Goal: Information Seeking & Learning: Find specific fact

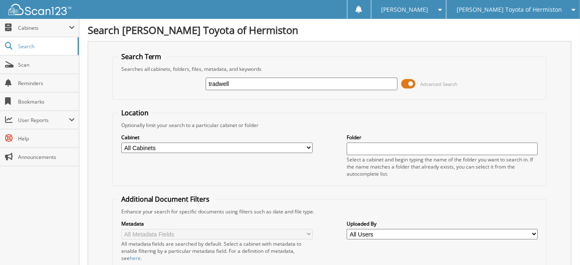
type input "tradwell"
click at [213, 81] on input "tradwell" at bounding box center [301, 84] width 191 height 13
type input "[PERSON_NAME]"
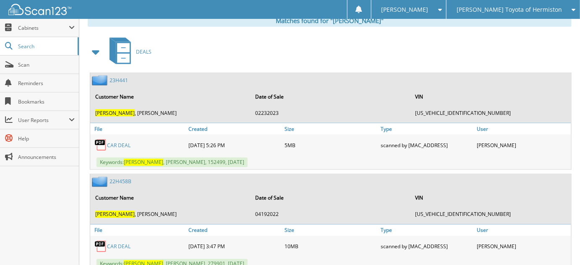
scroll to position [305, 0]
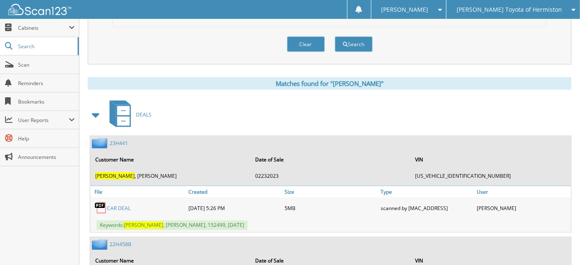
click at [100, 110] on span at bounding box center [96, 114] width 12 height 15
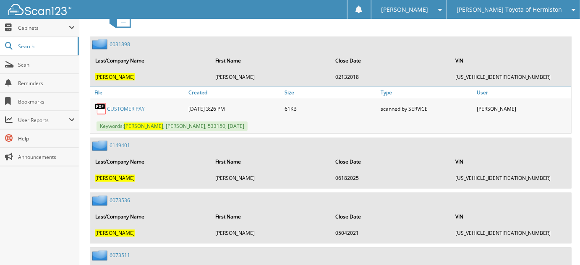
scroll to position [496, 0]
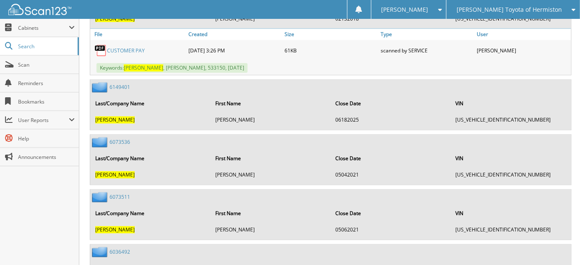
click at [121, 84] on link "6149401" at bounding box center [120, 87] width 21 height 7
